Goal: Transaction & Acquisition: Purchase product/service

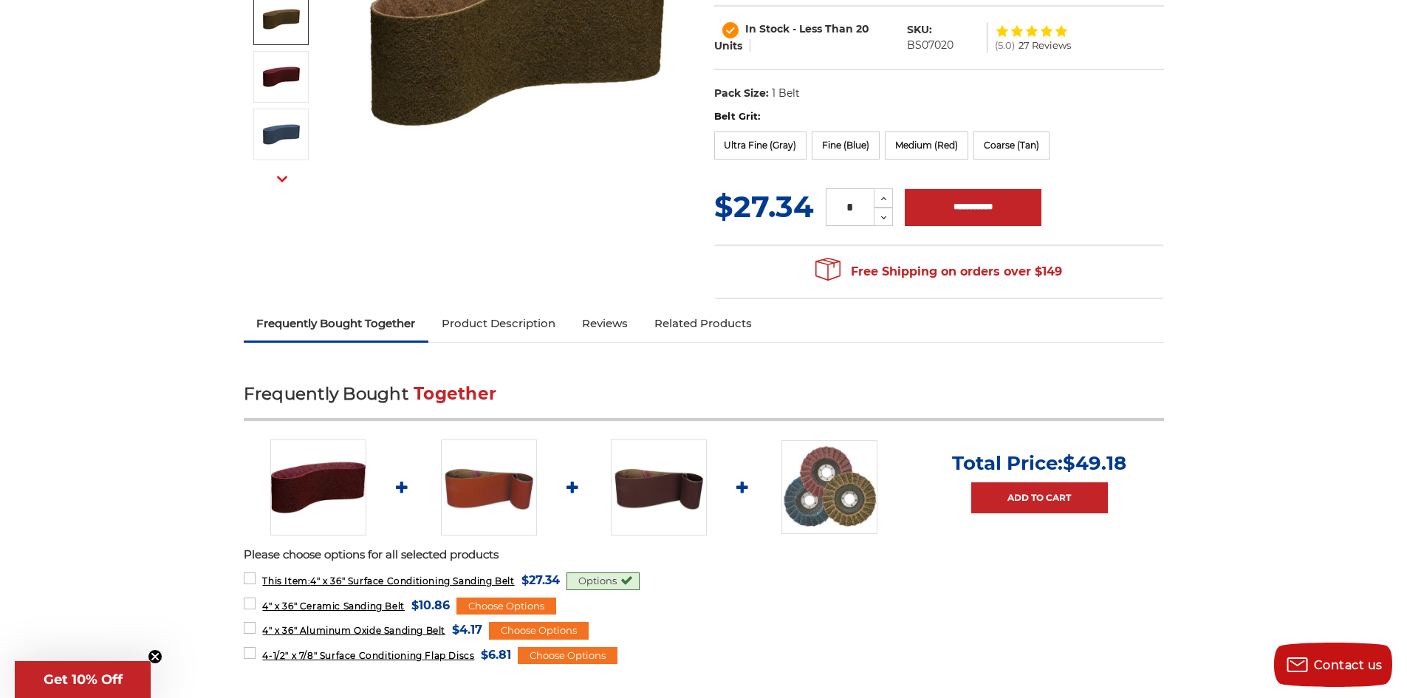
scroll to position [369, 0]
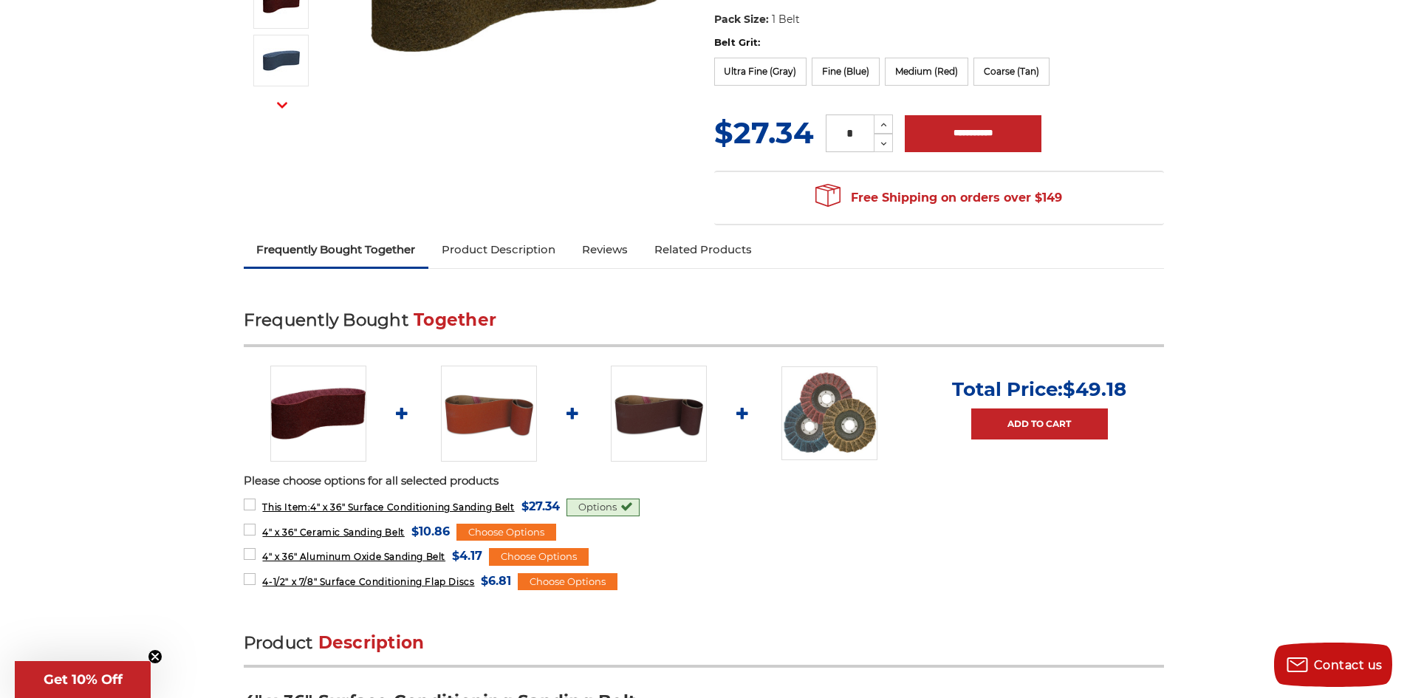
click at [534, 252] on link "Product Description" at bounding box center [499, 249] width 140 height 33
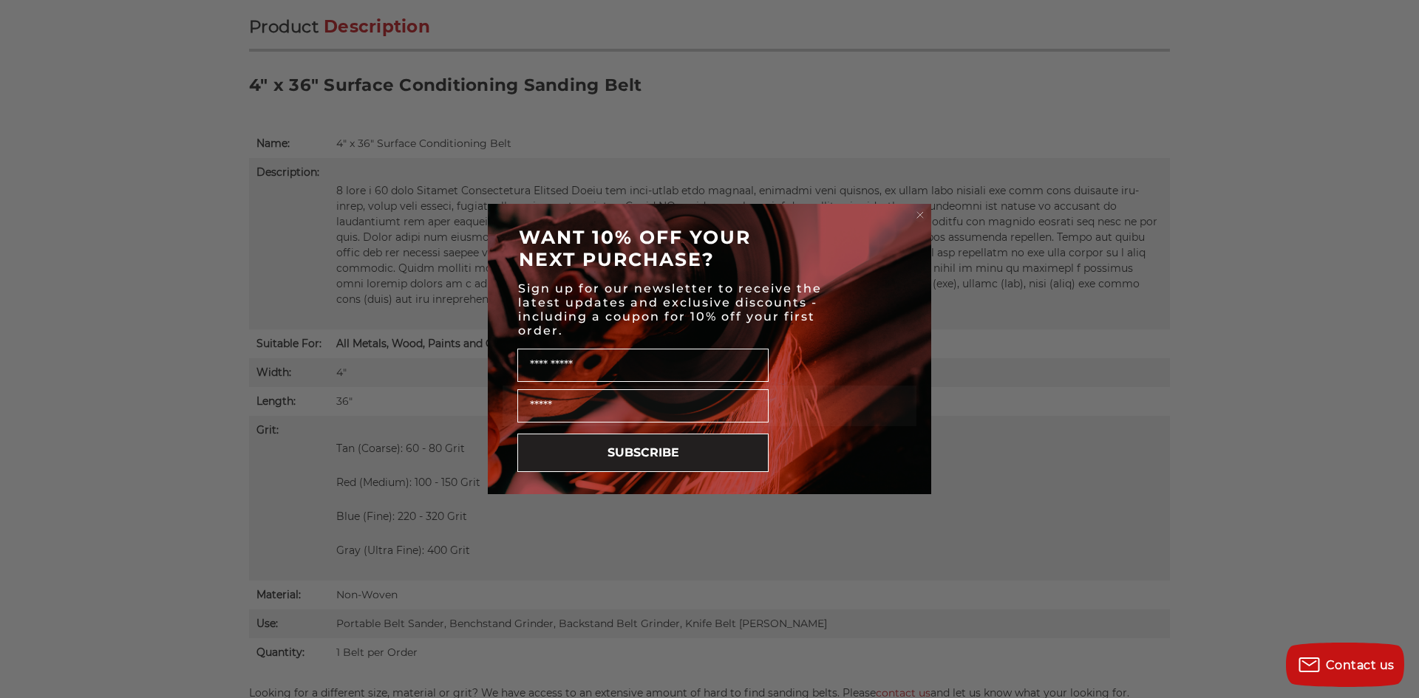
click at [918, 213] on circle "Close dialog" at bounding box center [920, 215] width 14 height 14
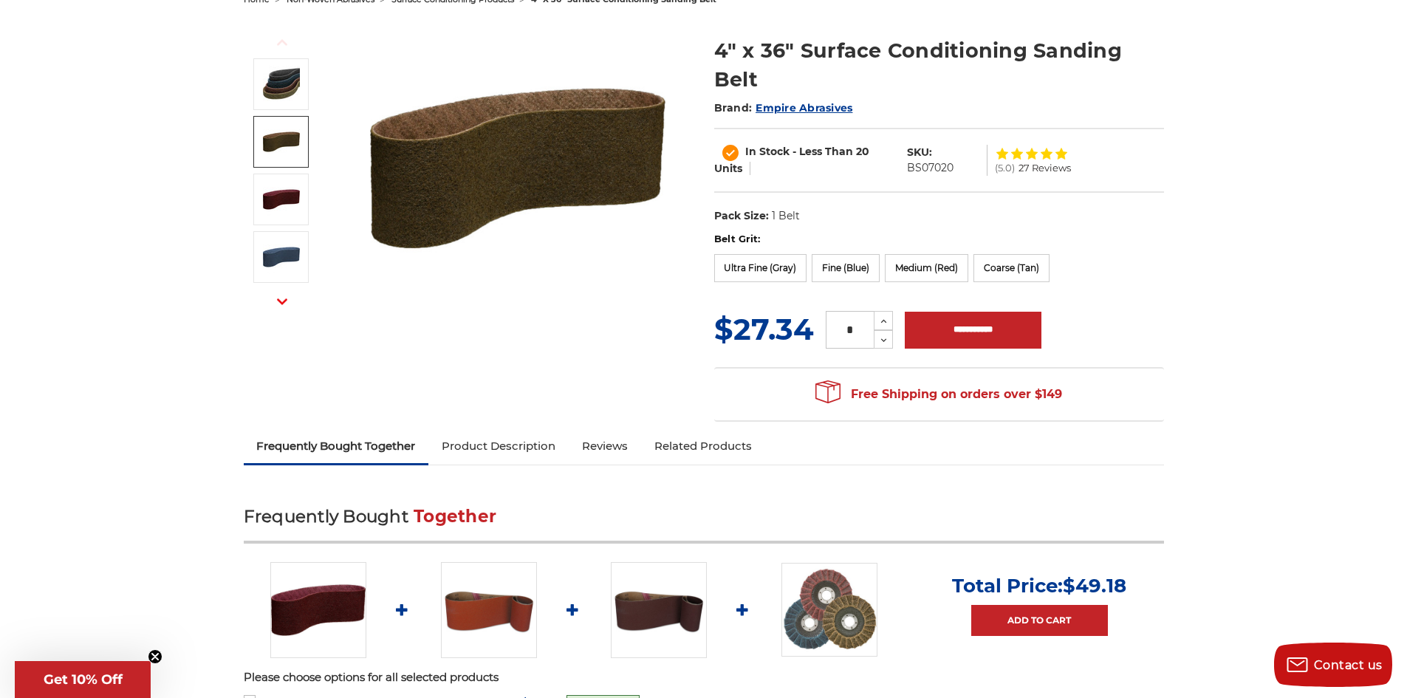
scroll to position [0, 0]
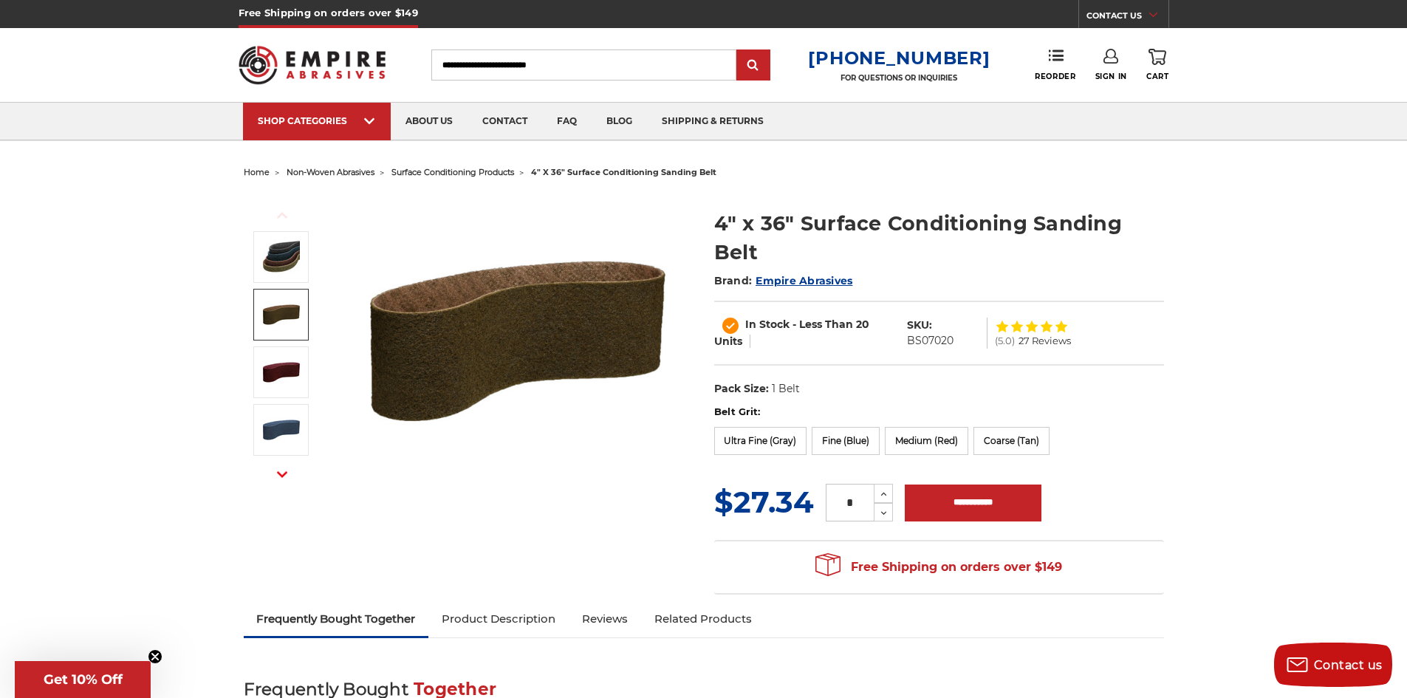
click at [488, 618] on link "Product Description" at bounding box center [499, 619] width 140 height 33
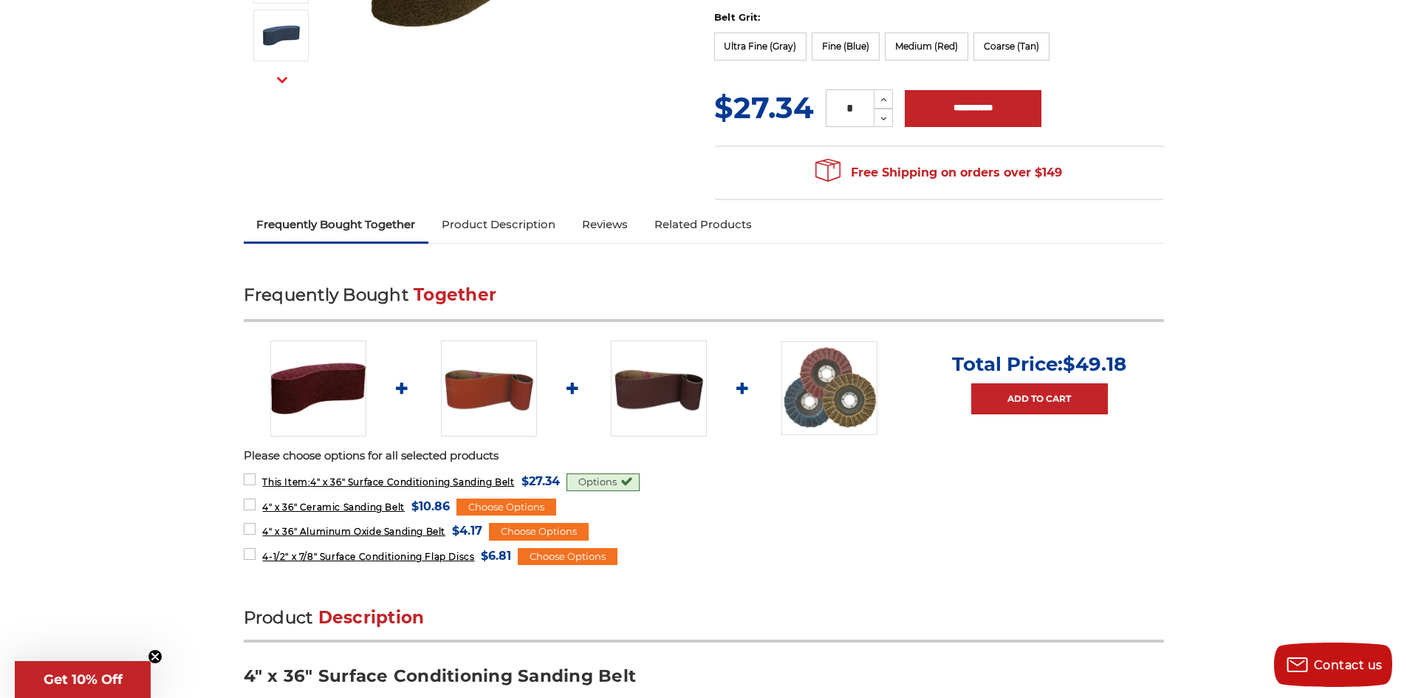
scroll to position [25, 0]
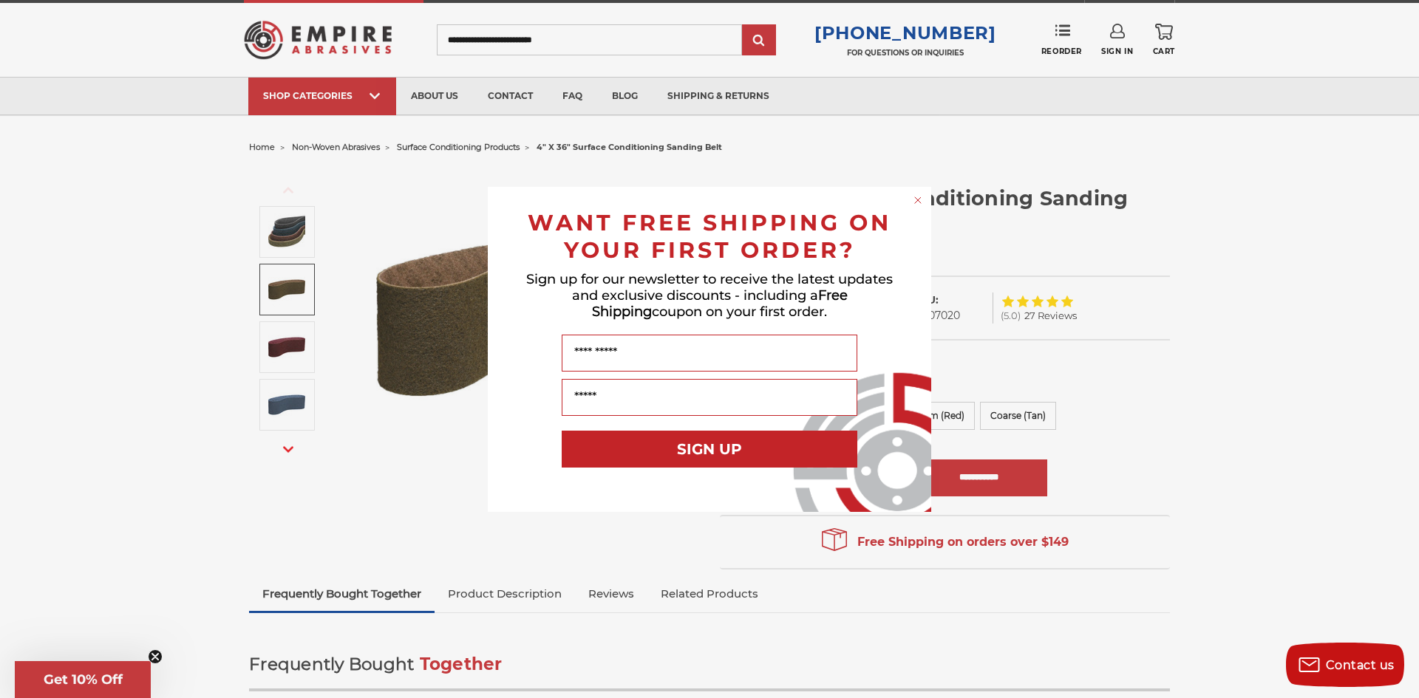
click at [914, 200] on circle "Close dialog" at bounding box center [918, 200] width 14 height 14
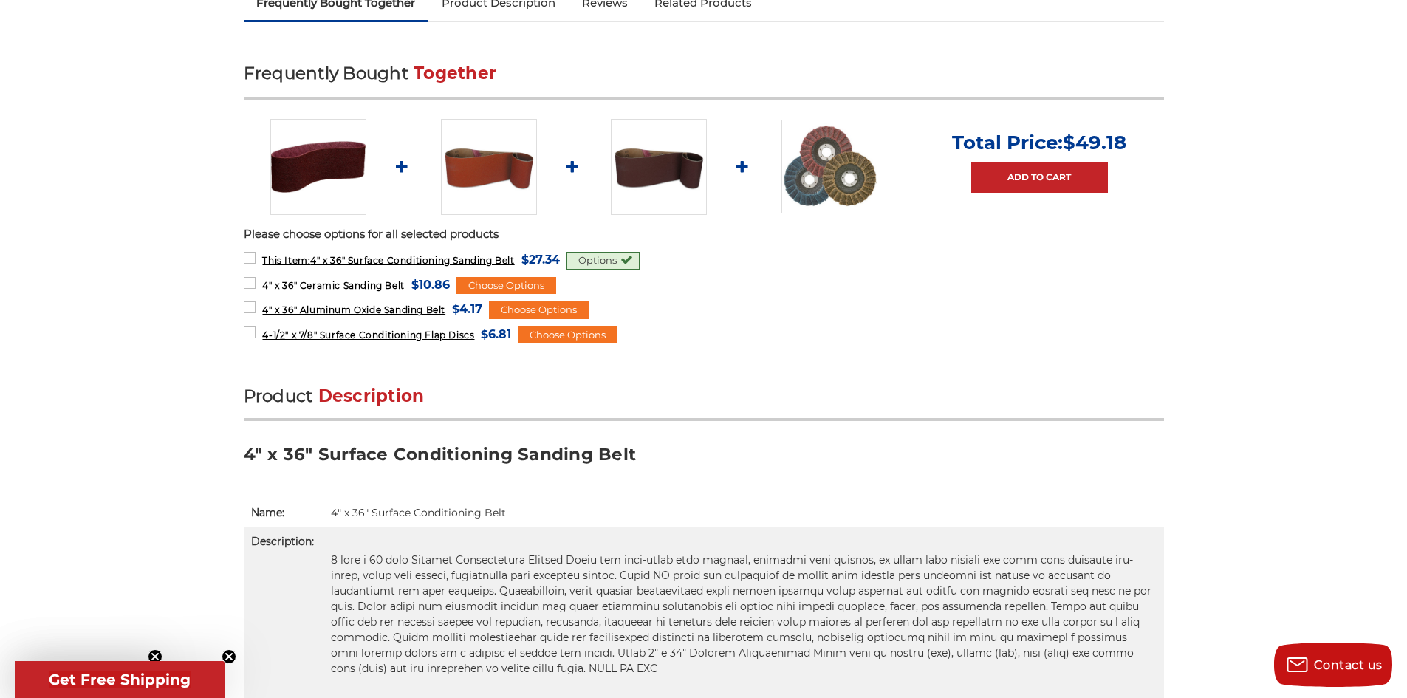
scroll to position [838, 0]
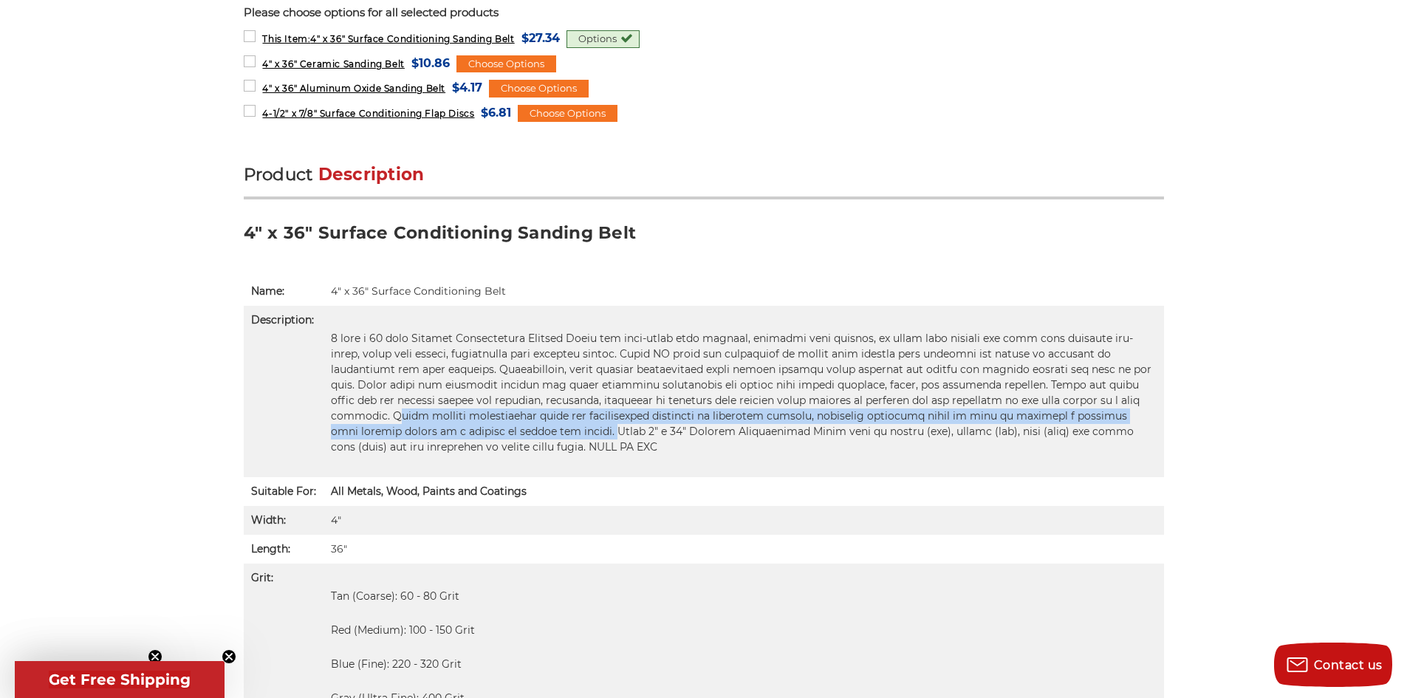
drag, startPoint x: 1130, startPoint y: 402, endPoint x: 423, endPoint y: 439, distance: 708.0
click at [423, 439] on p at bounding box center [744, 393] width 826 height 124
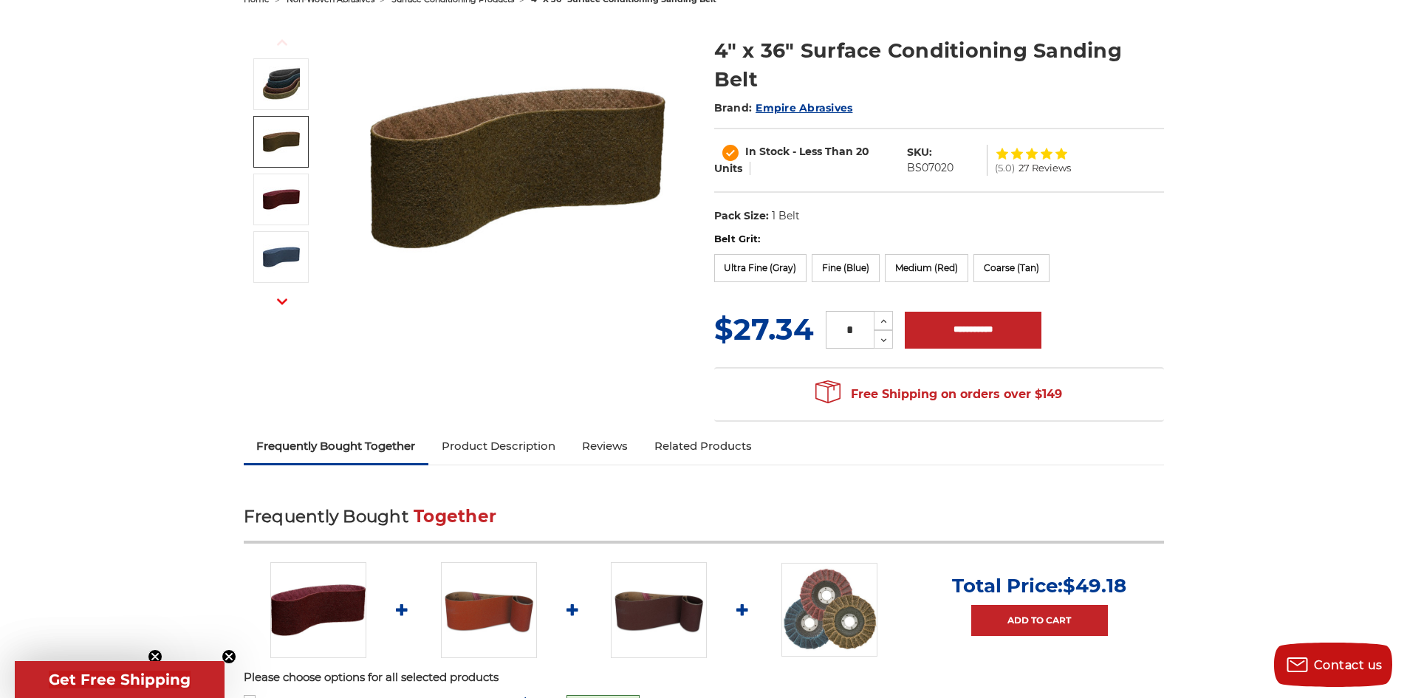
scroll to position [99, 0]
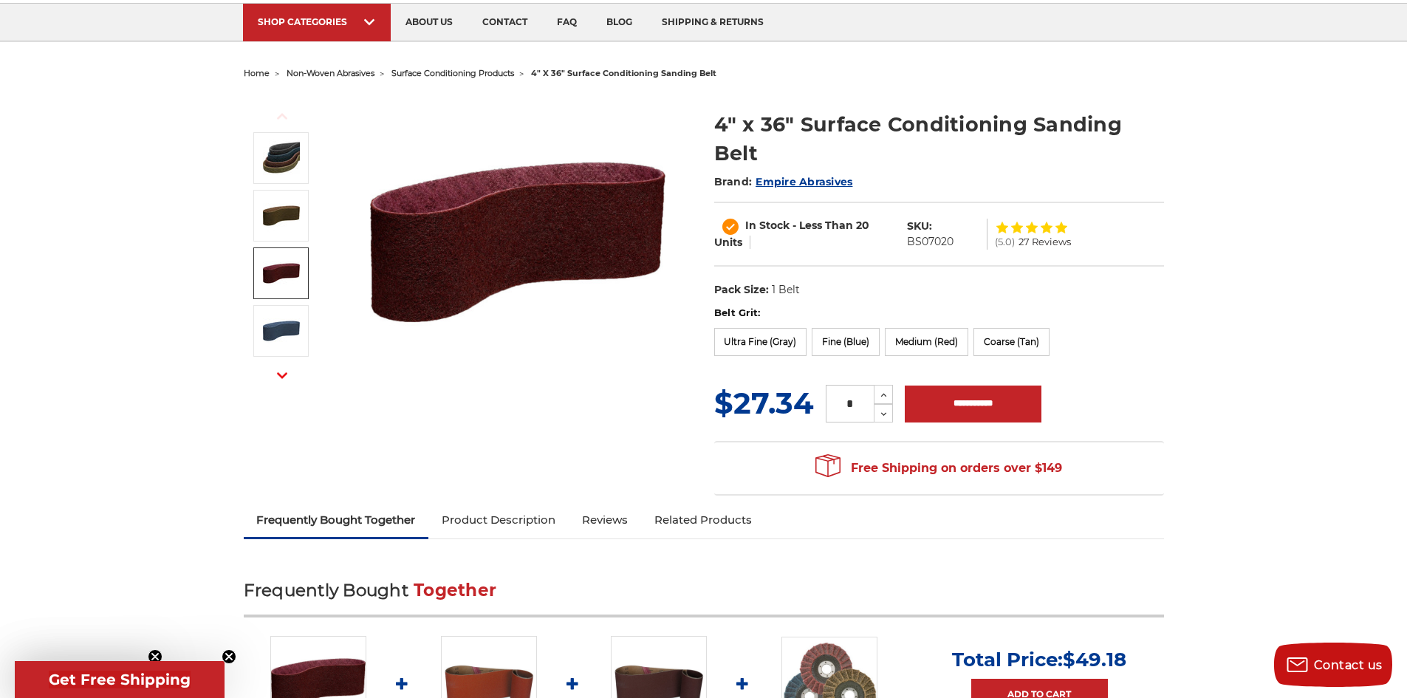
click at [291, 269] on img at bounding box center [281, 273] width 37 height 37
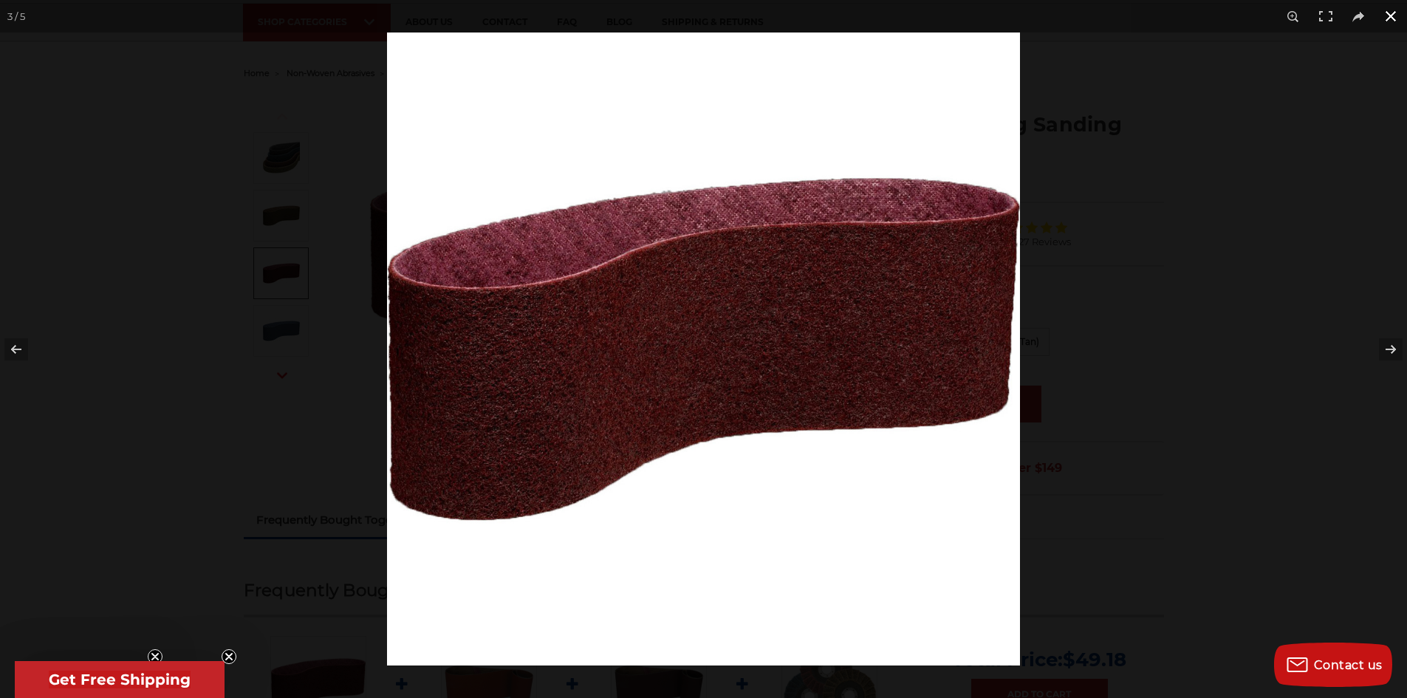
click at [1259, 199] on div at bounding box center [1090, 382] width 1407 height 698
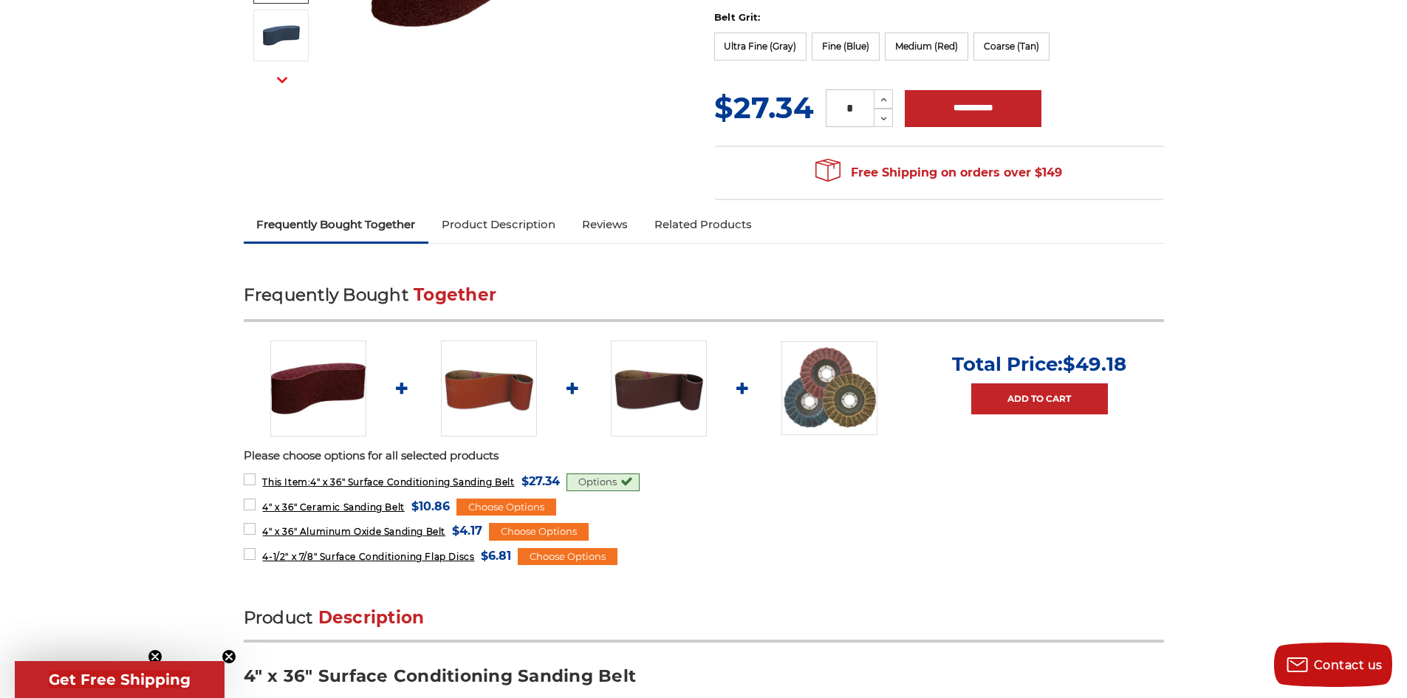
scroll to position [99, 0]
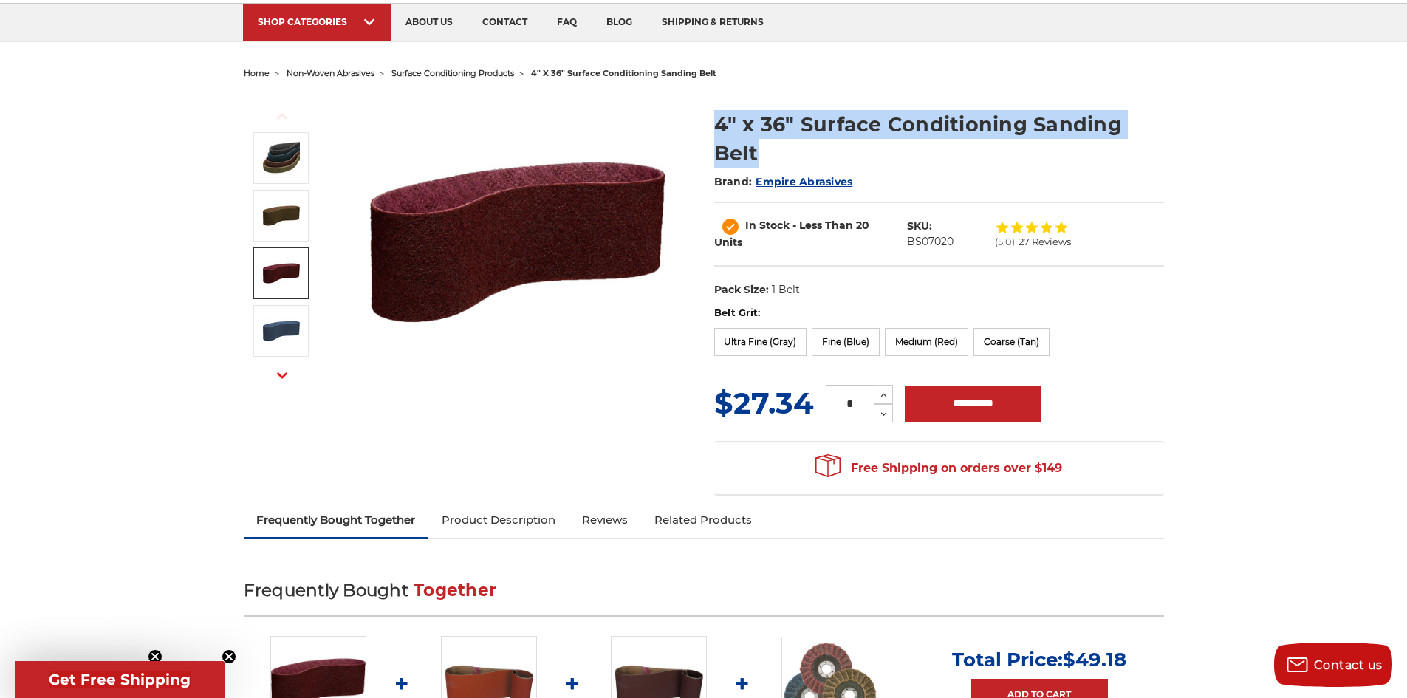
drag, startPoint x: 783, startPoint y: 157, endPoint x: 709, endPoint y: 123, distance: 82.3
click at [709, 123] on section "4" x 36" Surface Conditioning Sanding Belt Brand: Empire Abrasives In Stock - L…" at bounding box center [939, 200] width 471 height 211
copy h1 "4" x 36" Surface Conditioning Sanding Belt"
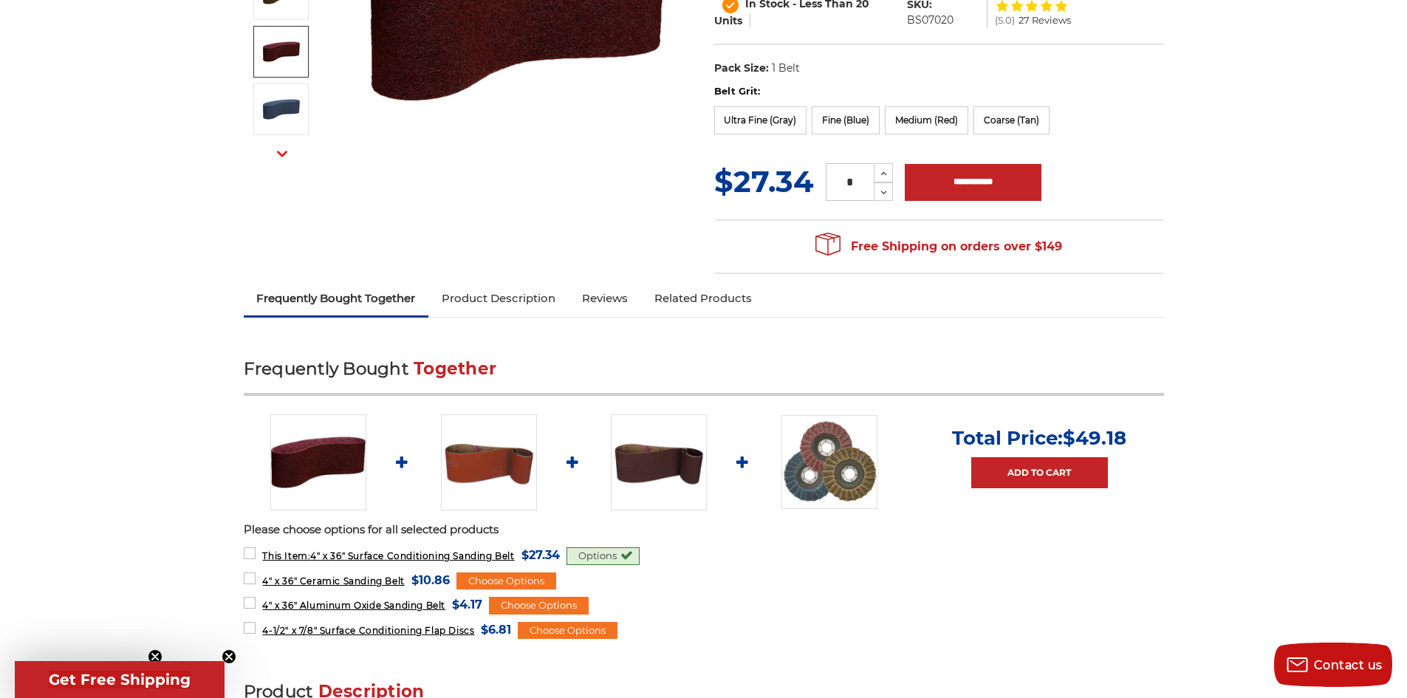
scroll to position [0, 0]
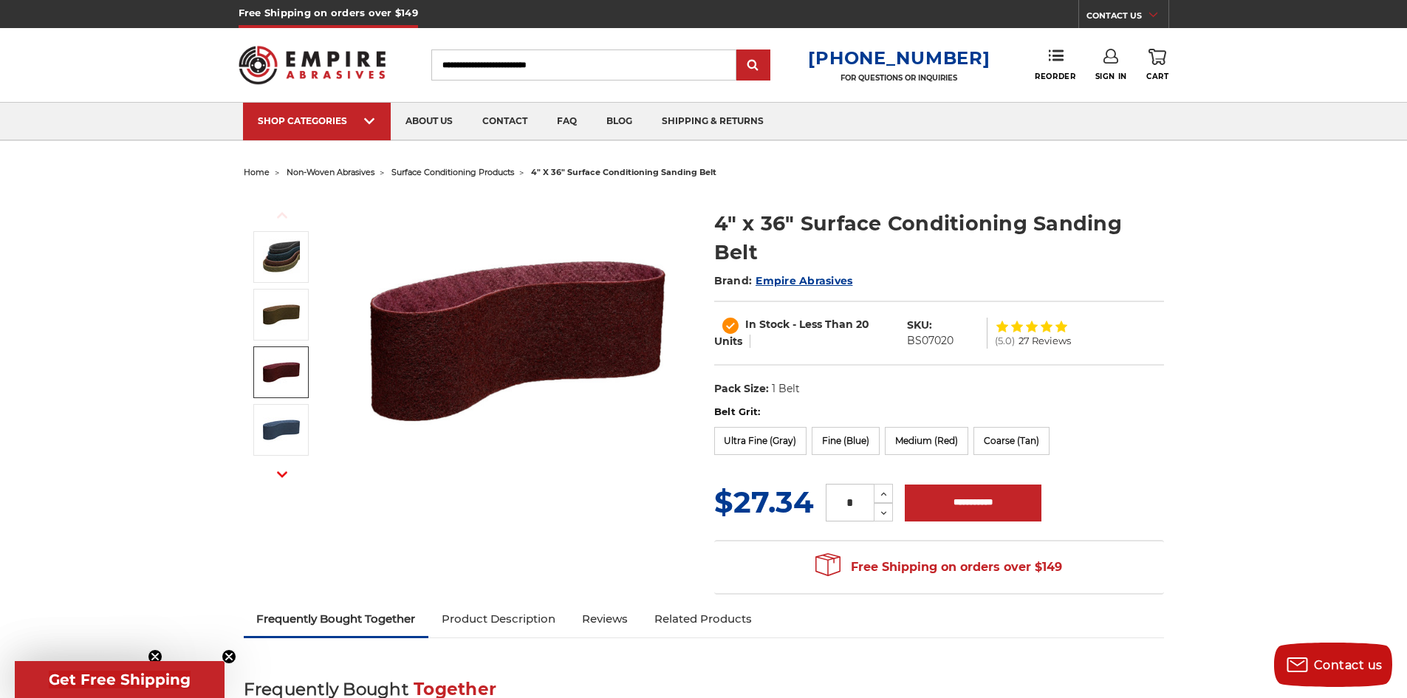
click at [477, 167] on span "surface conditioning products" at bounding box center [453, 172] width 123 height 10
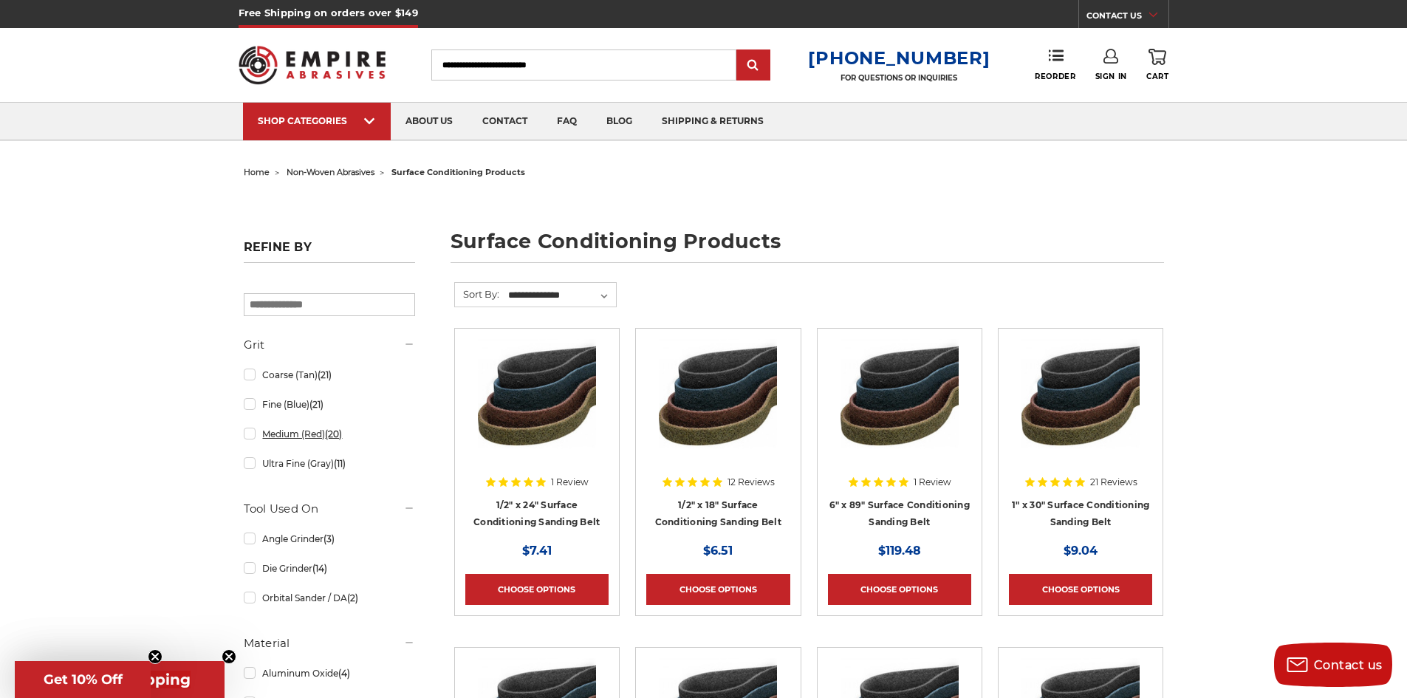
click at [302, 435] on link "Medium (Red) (20)" at bounding box center [329, 434] width 171 height 26
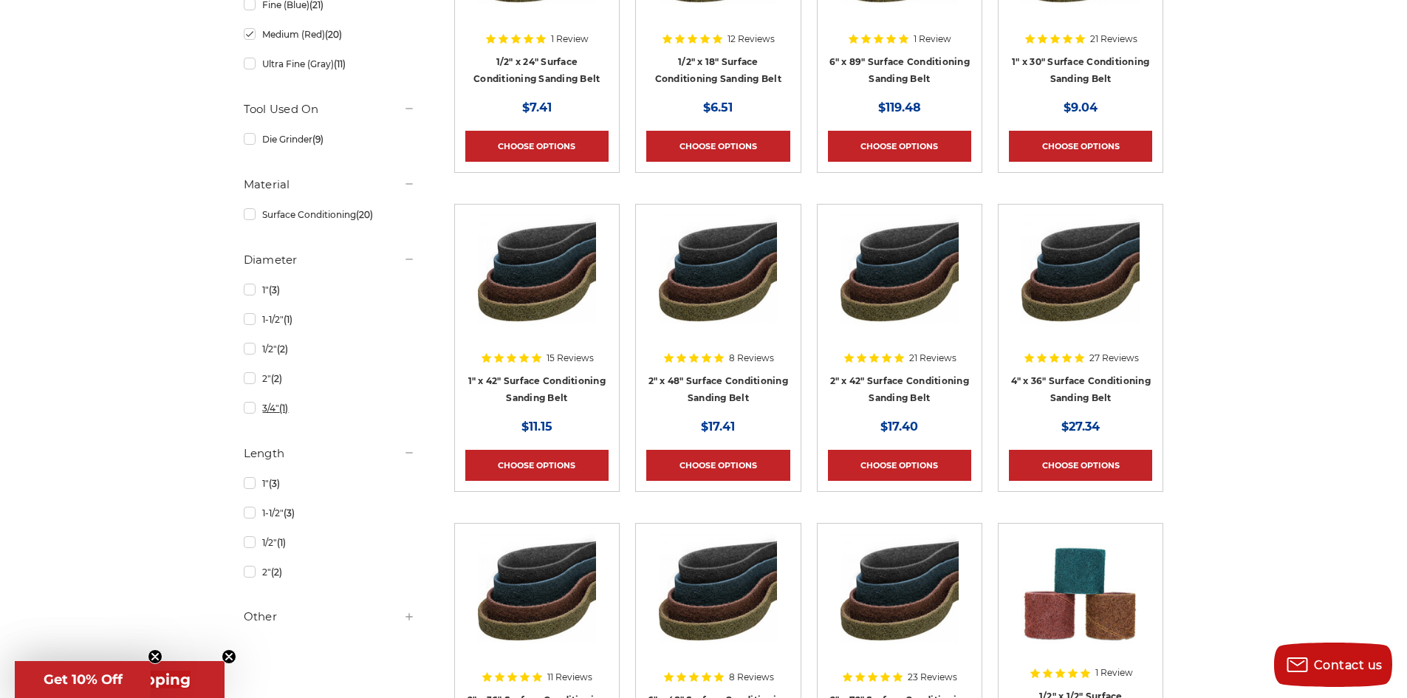
scroll to position [517, 0]
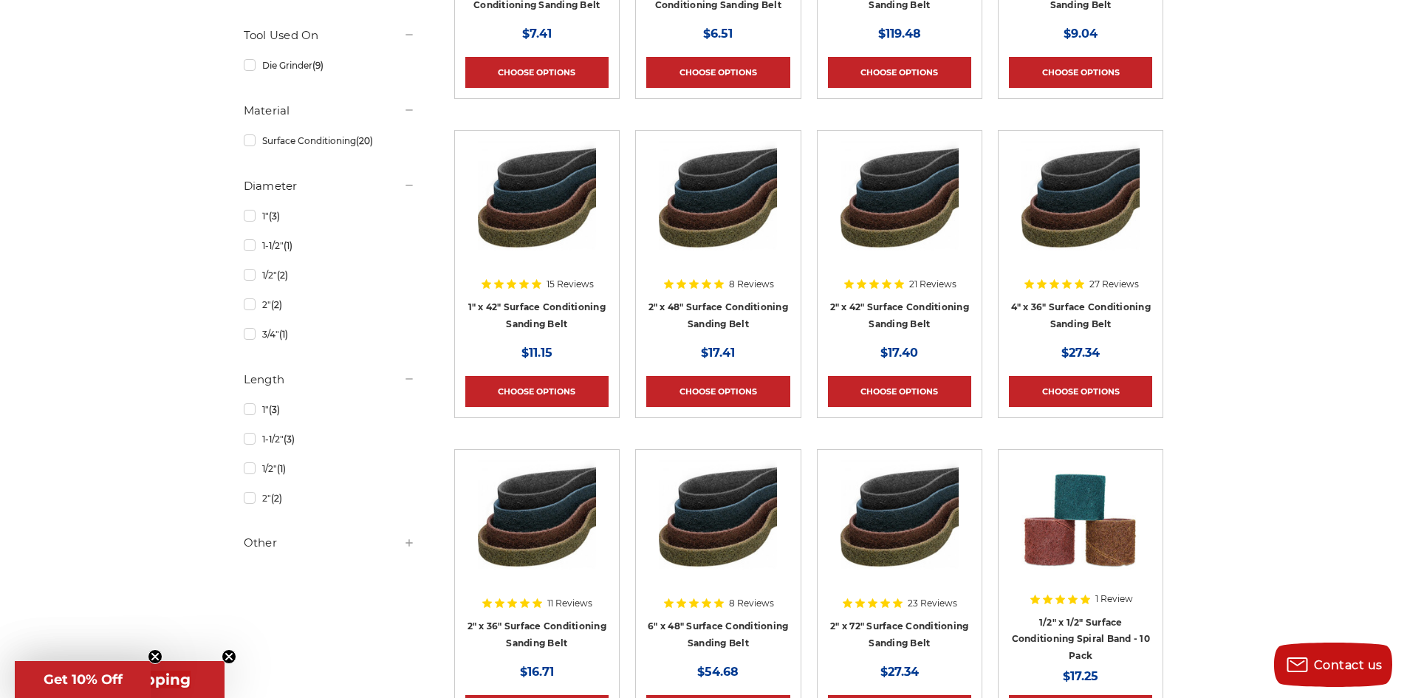
click at [256, 547] on h5 "Other" at bounding box center [329, 543] width 171 height 18
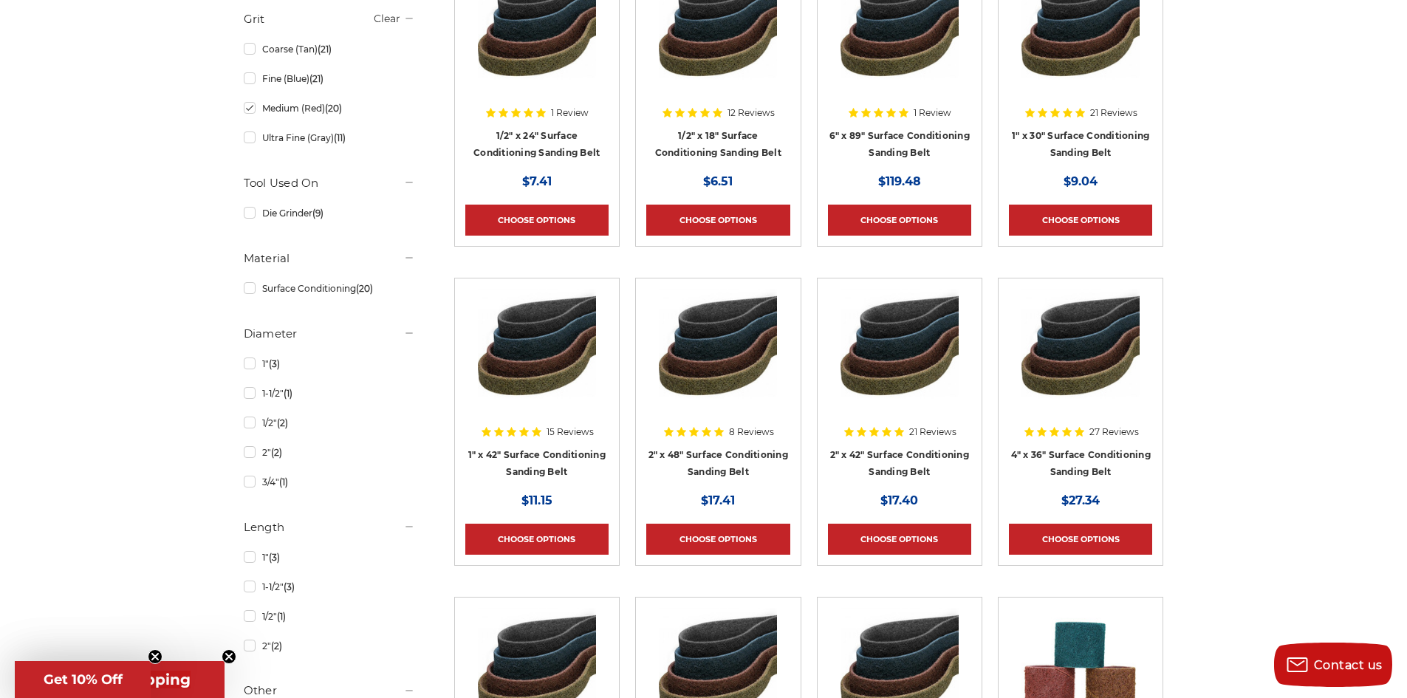
scroll to position [0, 0]
